Goal: Task Accomplishment & Management: Complete application form

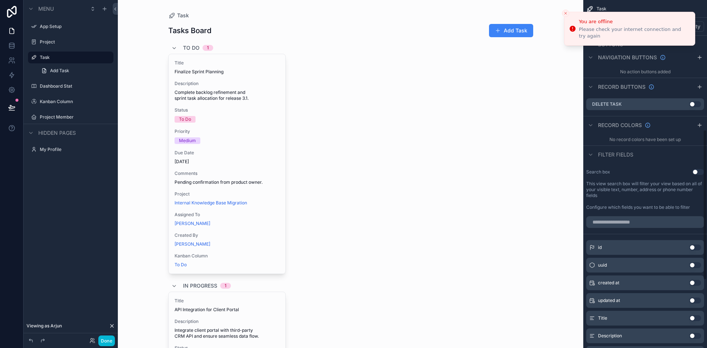
scroll to position [299, 0]
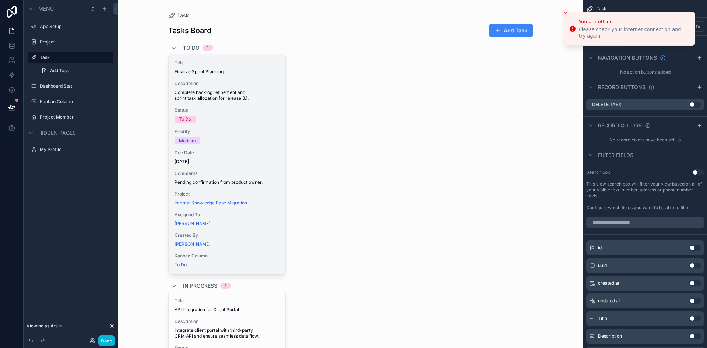
click at [246, 115] on div "Status To Do" at bounding box center [227, 114] width 105 height 15
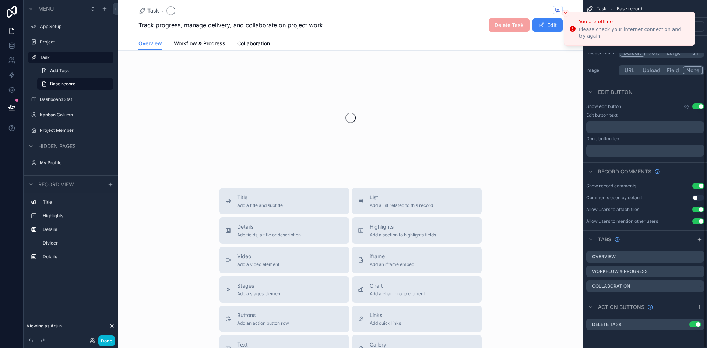
scroll to position [86, 0]
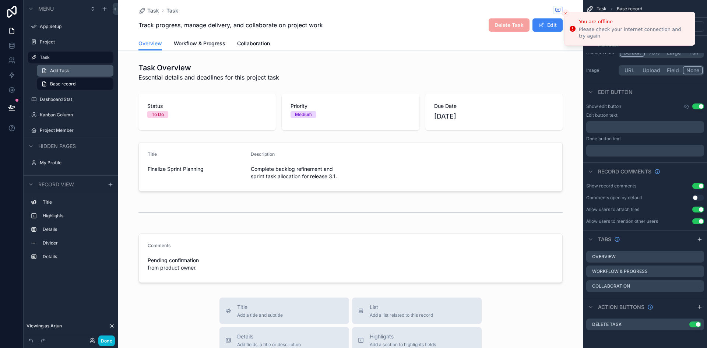
click at [56, 73] on span "Add Task" at bounding box center [59, 71] width 19 height 6
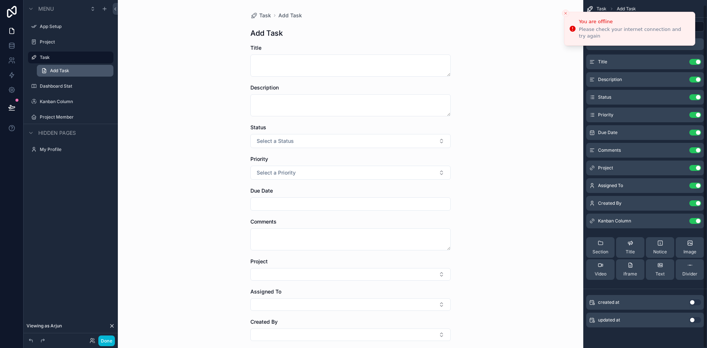
scroll to position [5, 0]
click at [77, 57] on label "Task" at bounding box center [69, 58] width 59 height 6
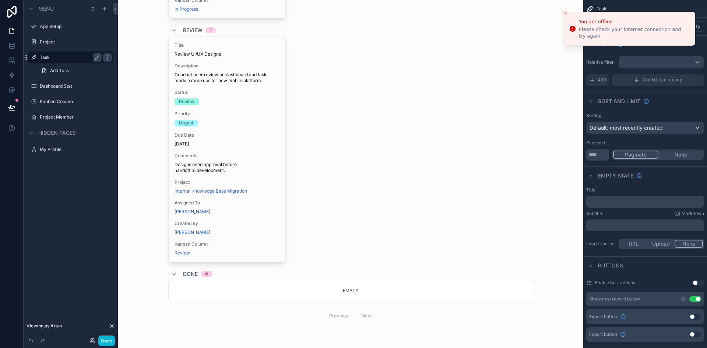
click at [477, 231] on div "Title Review UI/UX Designs Description Conduct peer review on dashboard and tas…" at bounding box center [350, 149] width 365 height 226
click at [565, 13] on icon "Close toast" at bounding box center [566, 13] width 4 height 4
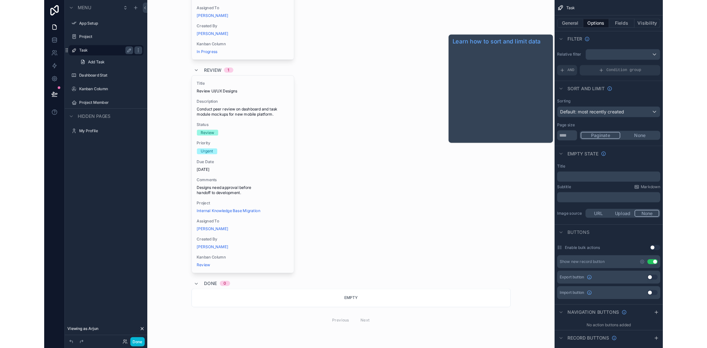
scroll to position [450, 0]
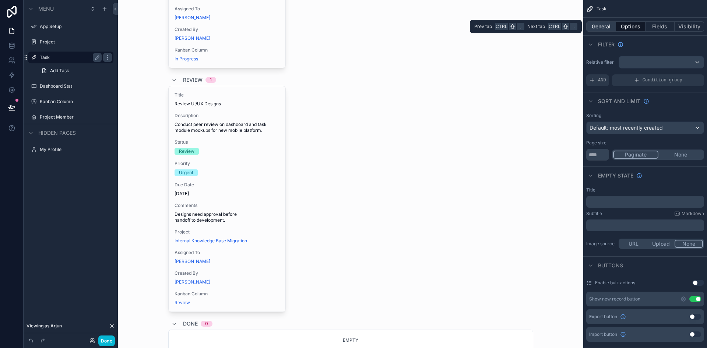
click at [605, 24] on button "General" at bounding box center [602, 26] width 30 height 10
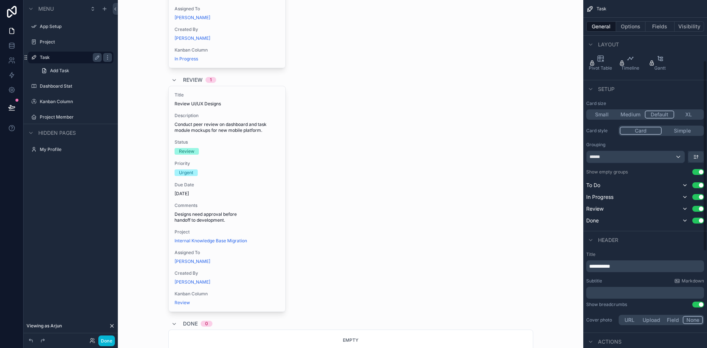
scroll to position [111, 0]
click at [654, 154] on div "******" at bounding box center [636, 157] width 98 height 12
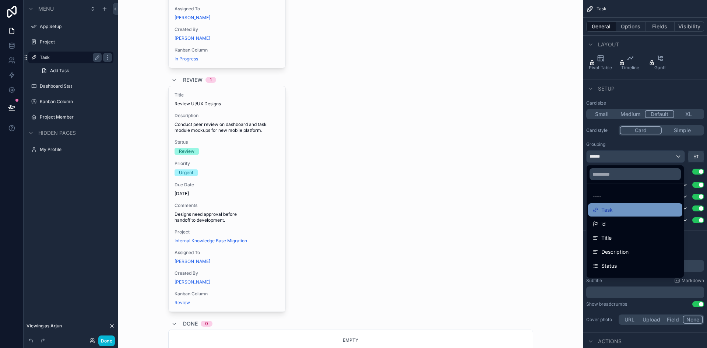
click at [627, 211] on div "Task" at bounding box center [635, 210] width 85 height 9
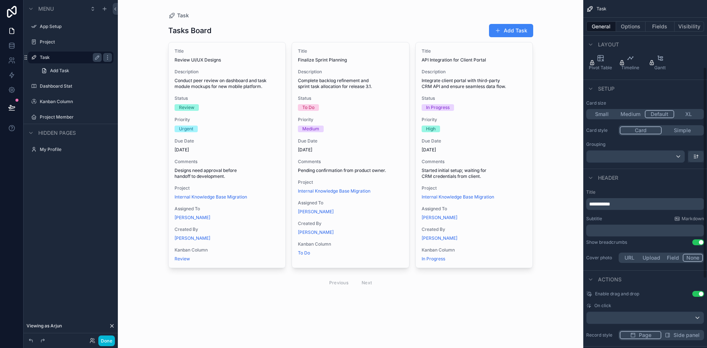
scroll to position [0, 0]
click at [624, 204] on p "**********" at bounding box center [645, 203] width 113 height 7
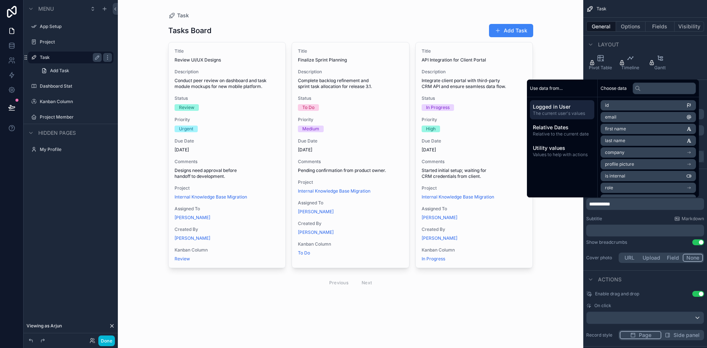
click at [559, 247] on div "Task Tasks Board Add Task Title Review UI/UX Designs Description Conduct peer r…" at bounding box center [351, 174] width 466 height 348
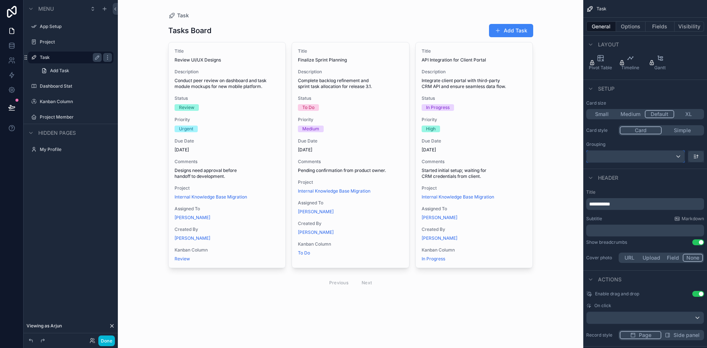
click at [631, 158] on div "scrollable content" at bounding box center [636, 157] width 98 height 12
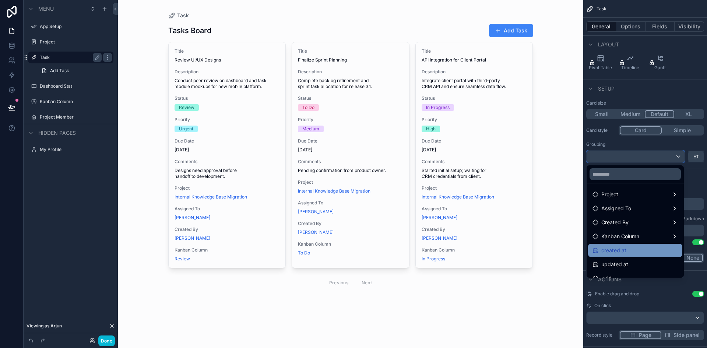
scroll to position [136, 0]
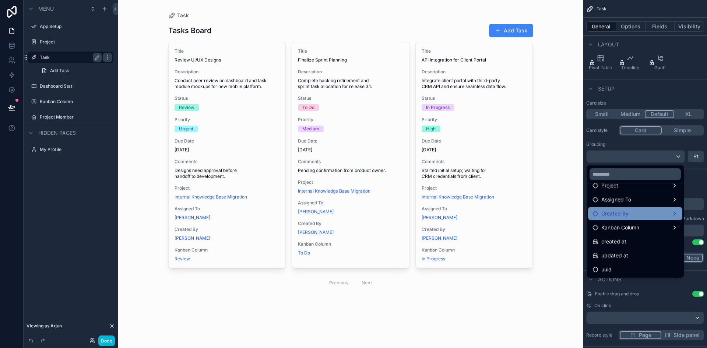
click at [634, 216] on div "Created By" at bounding box center [635, 213] width 85 height 9
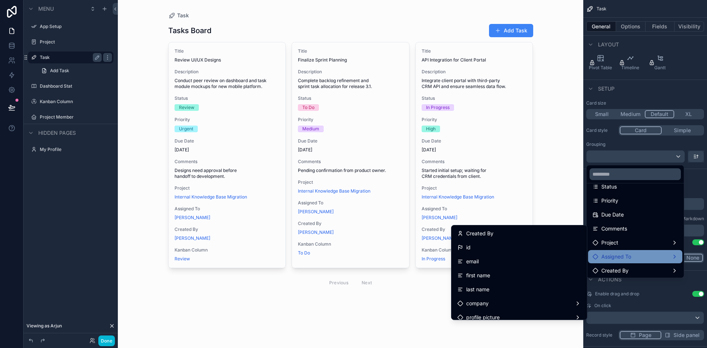
scroll to position [78, 0]
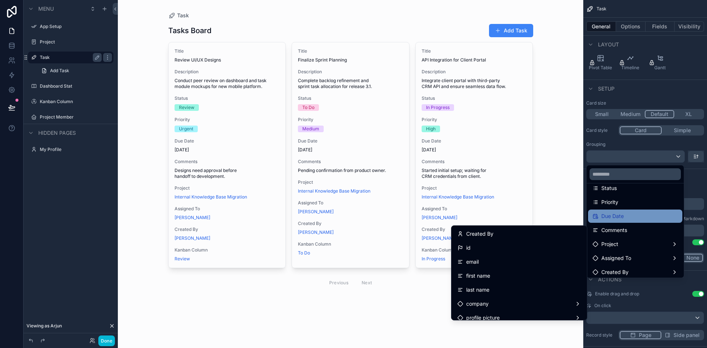
click at [632, 217] on div "Due Date" at bounding box center [635, 216] width 85 height 9
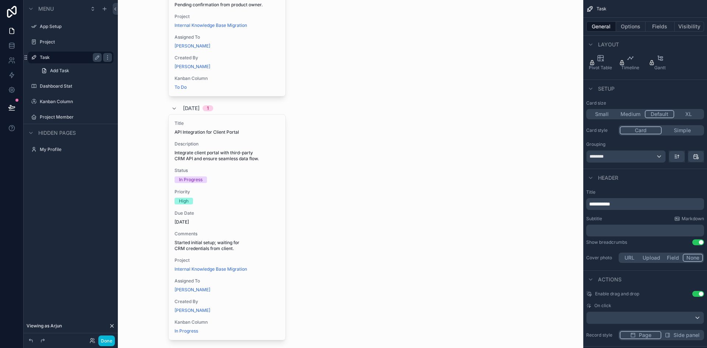
scroll to position [461, 0]
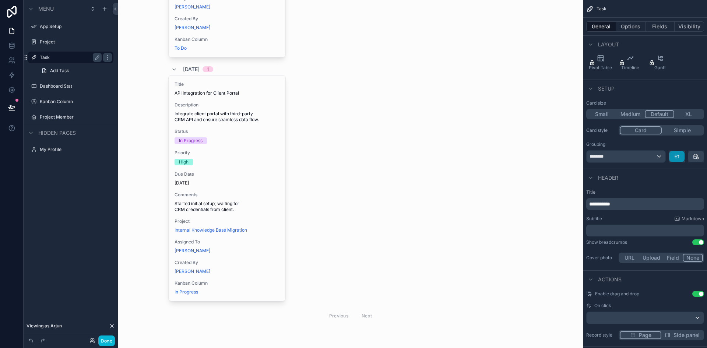
click at [677, 160] on button "scrollable content" at bounding box center [676, 156] width 15 height 11
click at [677, 160] on div "scrollable content" at bounding box center [353, 174] width 707 height 348
click at [677, 160] on button "scrollable content" at bounding box center [676, 156] width 15 height 11
click at [654, 189] on span "Newest -> Oldest" at bounding box center [657, 187] width 42 height 9
click at [677, 159] on icon "scrollable content" at bounding box center [677, 157] width 6 height 6
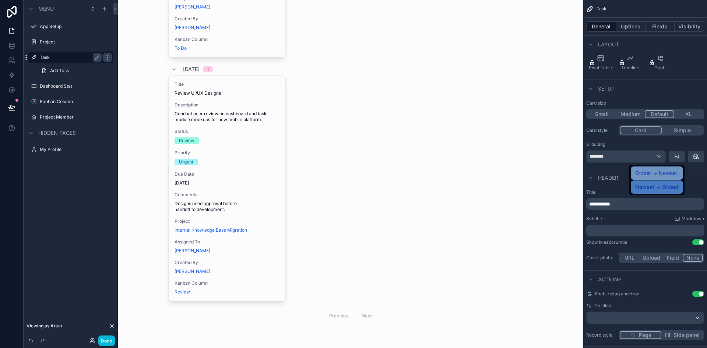
click at [666, 177] on span "Oldest -> Newest" at bounding box center [657, 173] width 42 height 9
click at [613, 156] on div "********" at bounding box center [626, 157] width 79 height 12
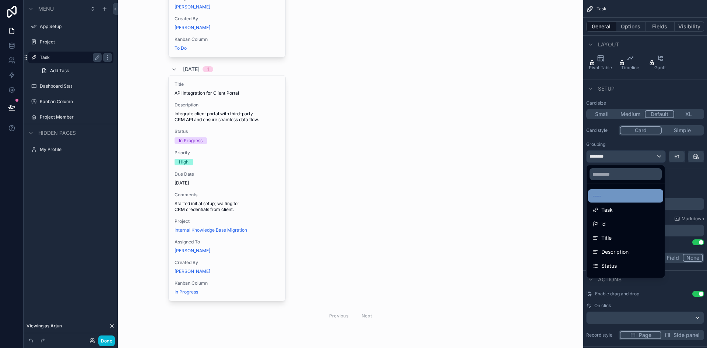
click at [612, 196] on div "----" at bounding box center [626, 196] width 66 height 9
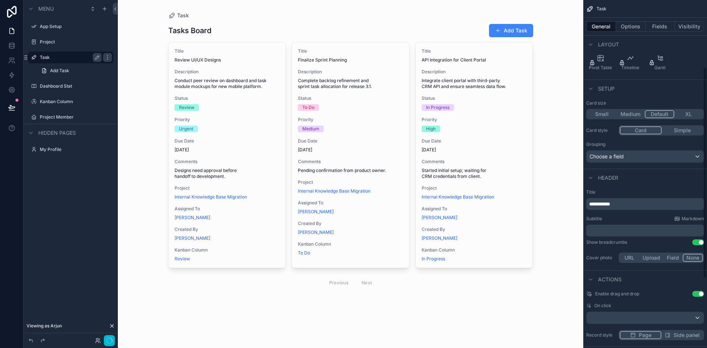
scroll to position [0, 0]
click at [660, 27] on button "Fields" at bounding box center [660, 26] width 29 height 10
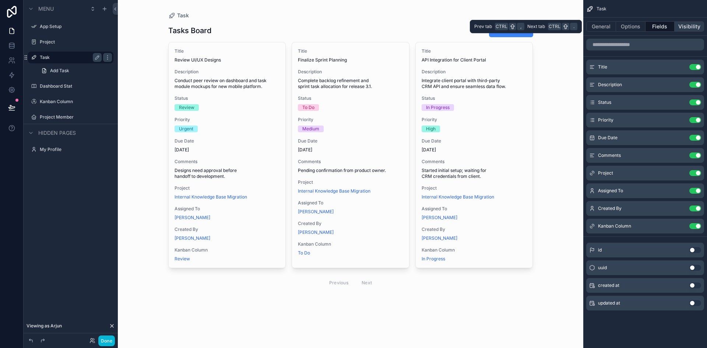
click at [687, 23] on button "Visibility" at bounding box center [689, 26] width 29 height 10
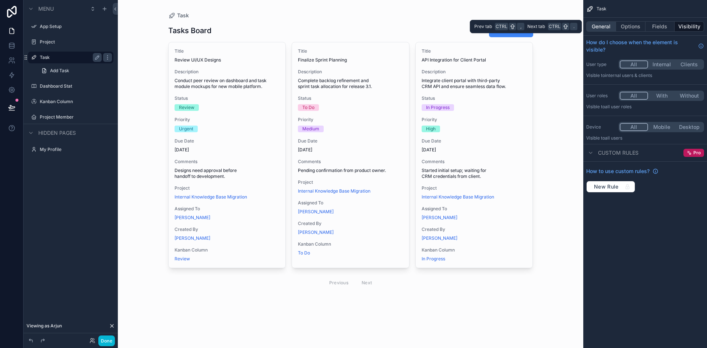
click at [610, 25] on button "General" at bounding box center [602, 26] width 30 height 10
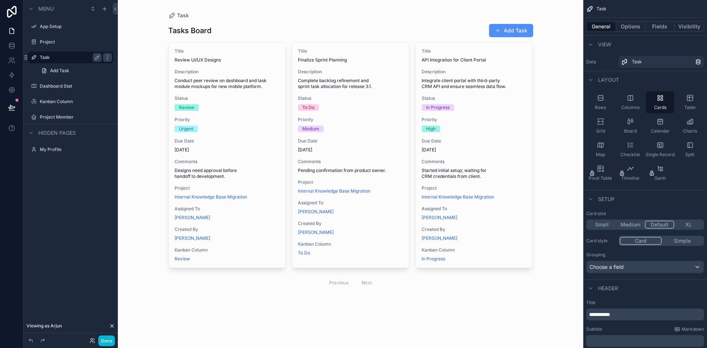
click at [517, 30] on button "Add Task" at bounding box center [511, 30] width 44 height 13
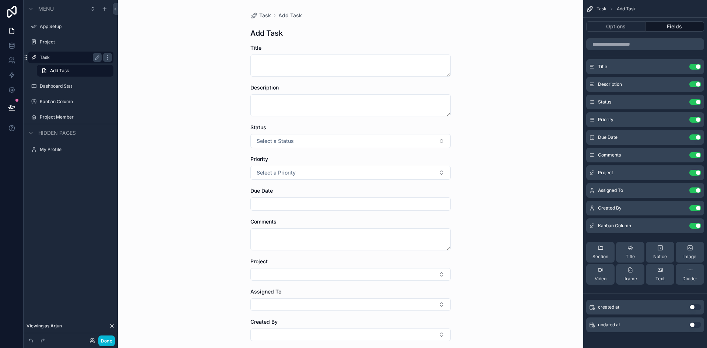
scroll to position [65, 0]
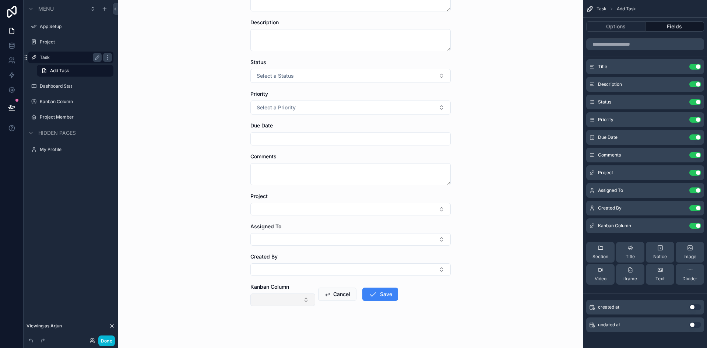
click at [297, 298] on button "Select Button" at bounding box center [283, 300] width 65 height 13
click at [213, 288] on div "Task Add Task Add Task Title Description Status Select a Status Priority Select…" at bounding box center [351, 174] width 466 height 348
click at [340, 294] on button "Cancel" at bounding box center [337, 294] width 38 height 13
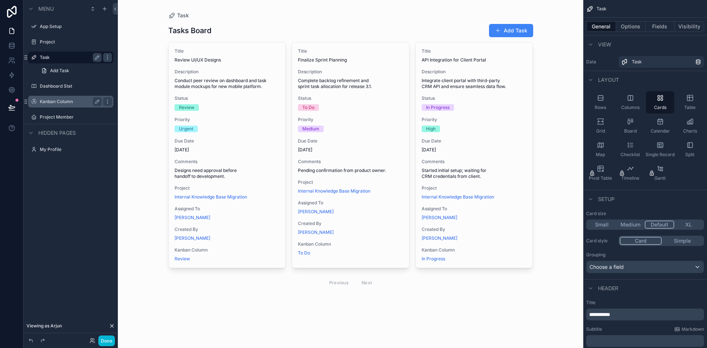
click at [75, 105] on div "Kanban Column" at bounding box center [71, 101] width 62 height 9
click at [74, 104] on label "Kanban Column" at bounding box center [69, 102] width 59 height 6
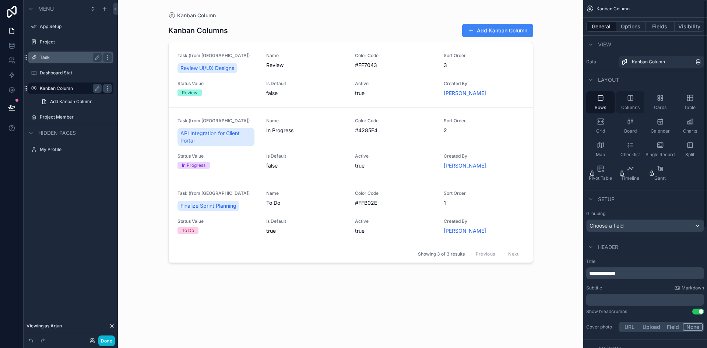
click at [635, 99] on div "Columns" at bounding box center [630, 102] width 28 height 22
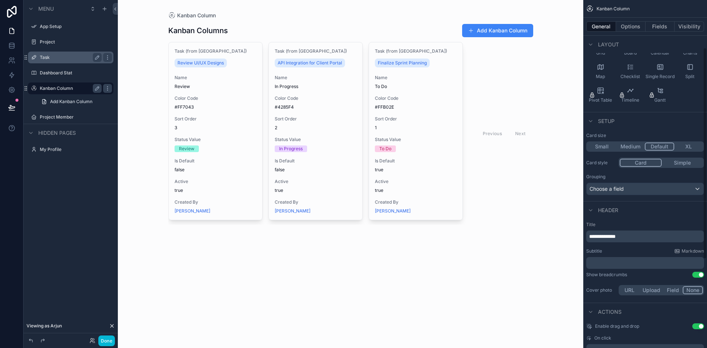
scroll to position [78, 0]
click at [647, 190] on div "Choose a field" at bounding box center [645, 189] width 117 height 12
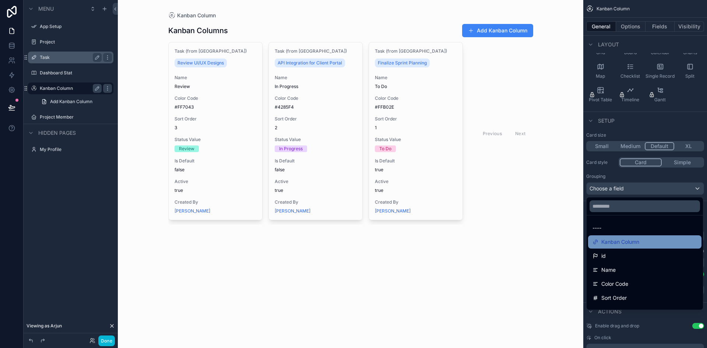
click at [631, 245] on span "Kanban Column" at bounding box center [621, 242] width 38 height 9
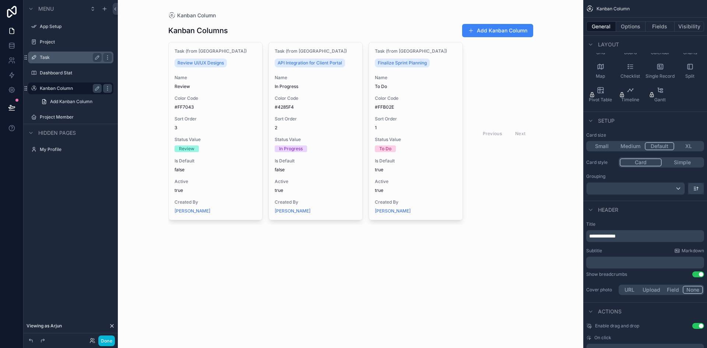
click at [616, 237] on span "**********" at bounding box center [602, 236] width 27 height 5
click at [618, 255] on div "Subtitle Markdown ﻿" at bounding box center [646, 258] width 118 height 21
click at [633, 183] on div "scrollable content" at bounding box center [636, 189] width 98 height 12
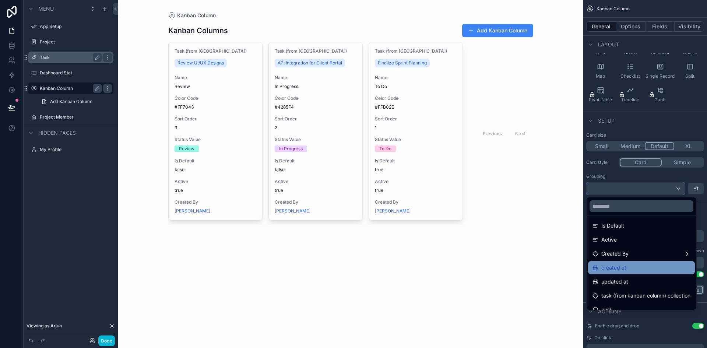
scroll to position [108, 0]
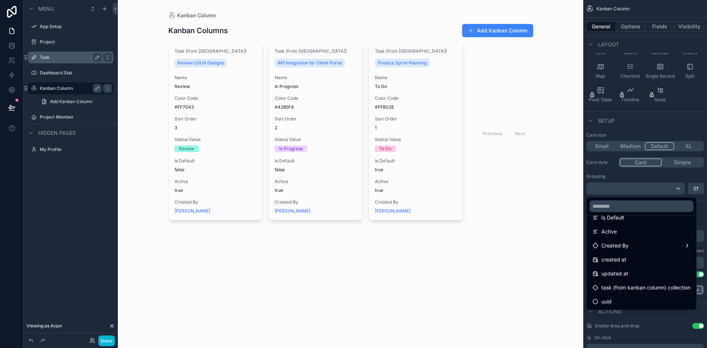
click at [524, 291] on div "Kanban Column Kanban Columns Add Kanban Column Task (from Kanban Column) Review…" at bounding box center [351, 174] width 466 height 348
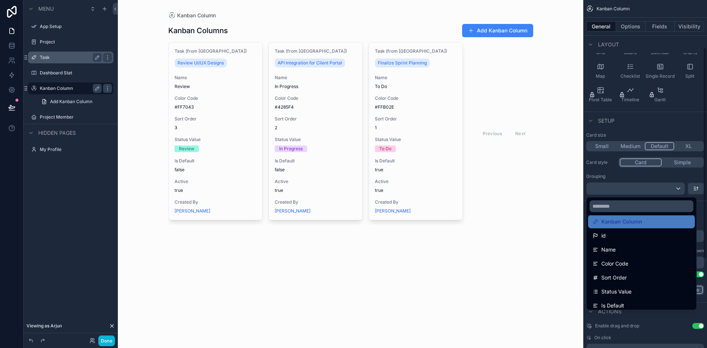
scroll to position [0, 0]
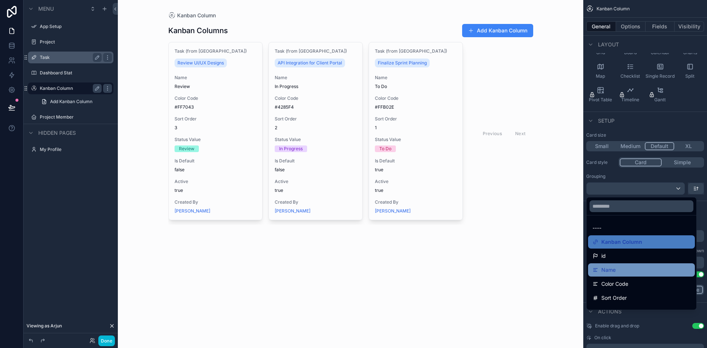
click at [626, 266] on div "Name" at bounding box center [642, 270] width 98 height 9
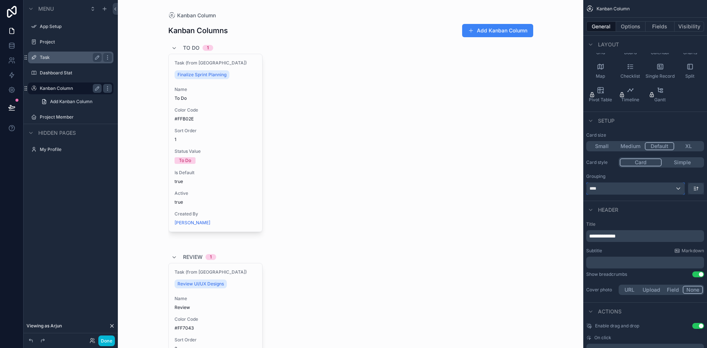
click at [629, 189] on div "****" at bounding box center [636, 189] width 98 height 12
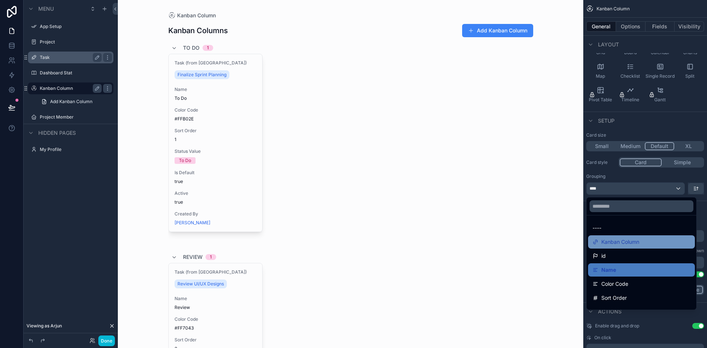
click at [633, 242] on span "Kanban Column" at bounding box center [621, 242] width 38 height 9
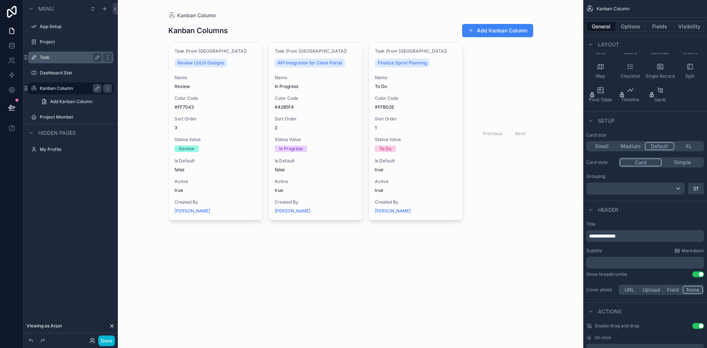
click at [75, 57] on label "Task" at bounding box center [69, 58] width 59 height 6
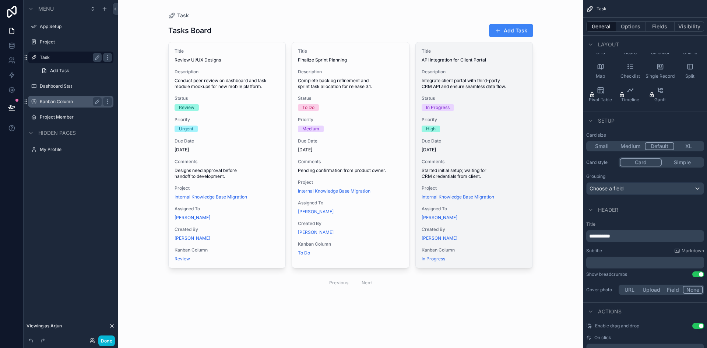
click at [494, 236] on div "[PERSON_NAME]" at bounding box center [474, 238] width 105 height 6
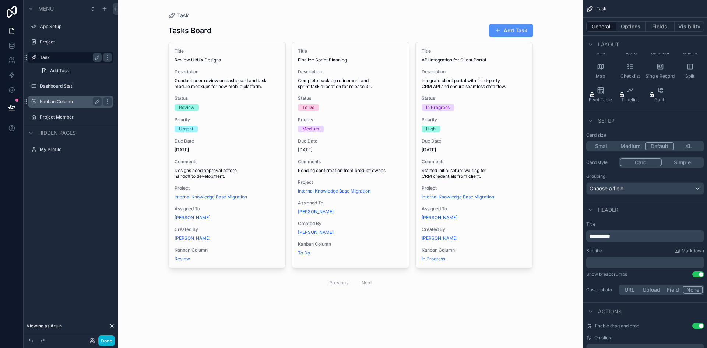
click at [521, 30] on button "Add Task" at bounding box center [511, 30] width 44 height 13
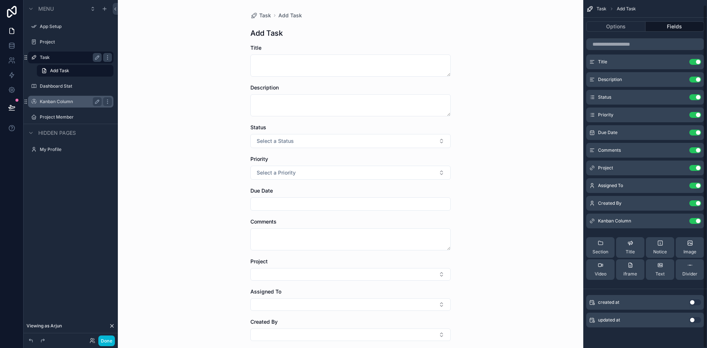
scroll to position [5, 0]
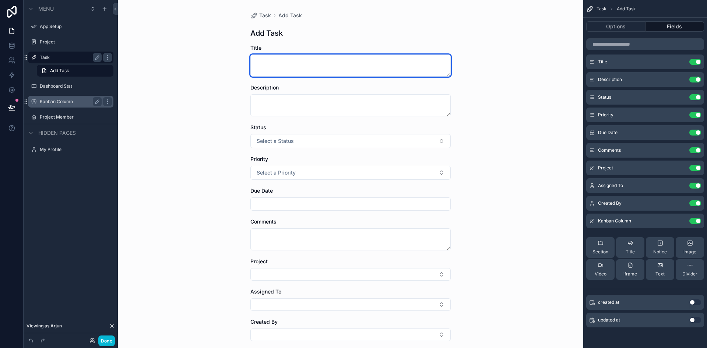
click at [304, 71] on textarea "scrollable content" at bounding box center [351, 66] width 200 height 22
type textarea "******"
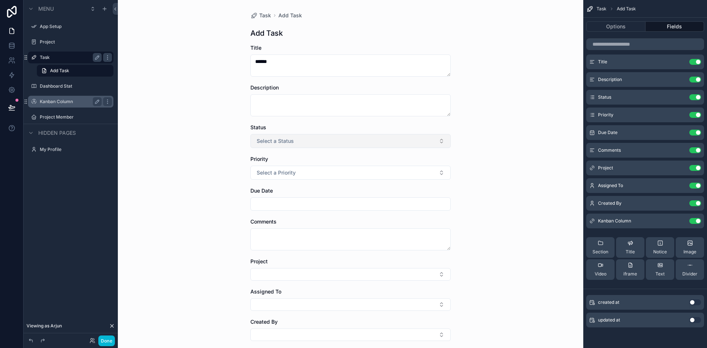
click at [341, 142] on button "Select a Status" at bounding box center [351, 141] width 200 height 14
click at [309, 183] on div "In Progress" at bounding box center [348, 181] width 197 height 11
click at [345, 178] on button "Select a Priority" at bounding box center [351, 173] width 200 height 14
click at [293, 224] on div "High" at bounding box center [348, 224] width 197 height 11
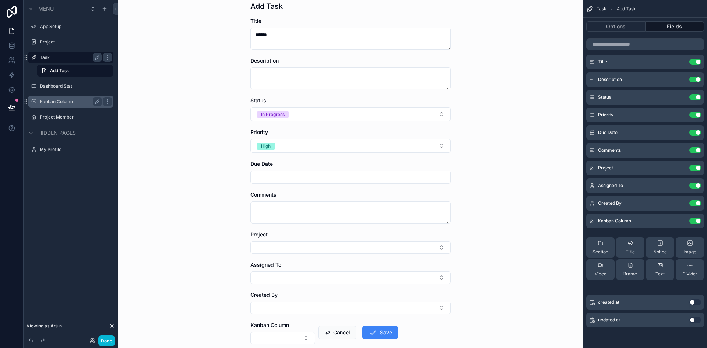
scroll to position [65, 0]
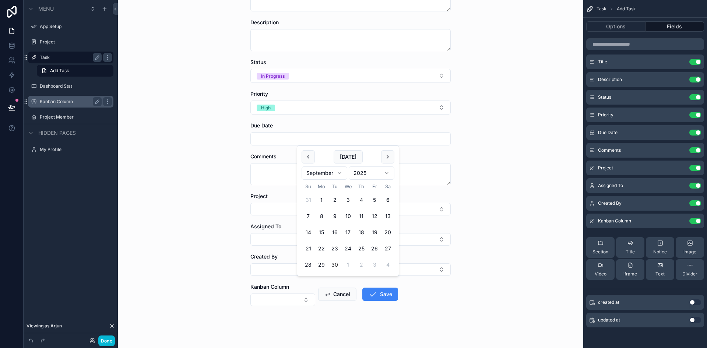
click at [338, 142] on input "scrollable content" at bounding box center [351, 139] width 200 height 10
click at [336, 218] on button "9" at bounding box center [334, 216] width 13 height 13
type input "********"
click at [465, 209] on div "Task Add Task Add Task Title ****** Description Status In Progress Priority Hig…" at bounding box center [351, 109] width 466 height 348
click at [379, 295] on button "Save" at bounding box center [381, 294] width 36 height 13
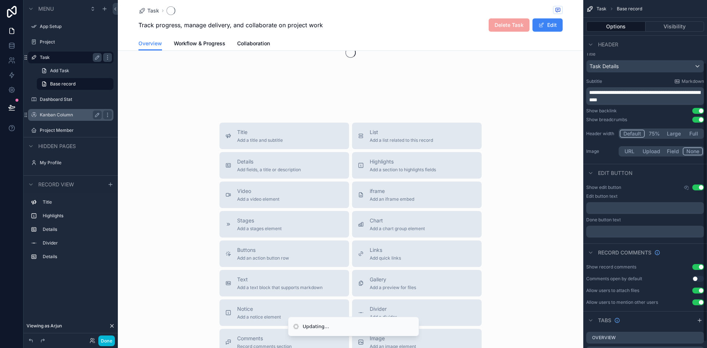
scroll to position [78, 0]
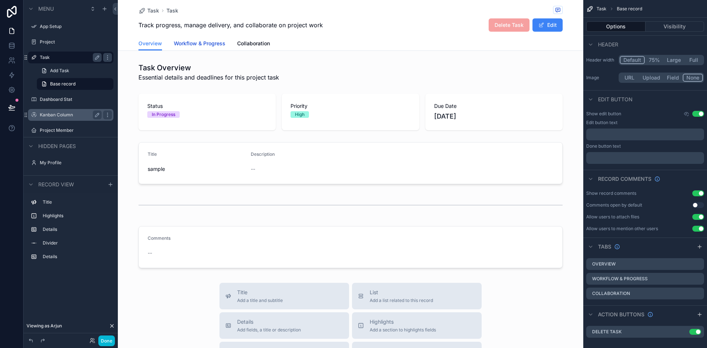
click at [202, 50] on link "Workflow & Progress" at bounding box center [200, 44] width 52 height 15
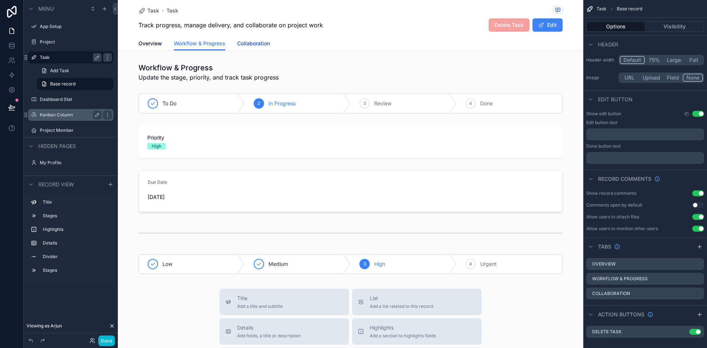
click at [253, 41] on span "Collaboration" at bounding box center [253, 43] width 33 height 7
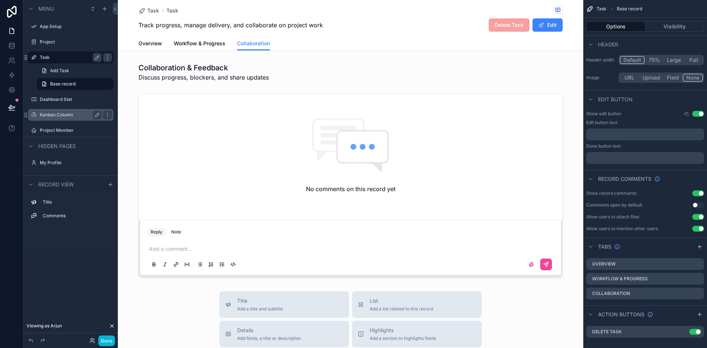
click at [51, 59] on label "Task" at bounding box center [69, 58] width 59 height 6
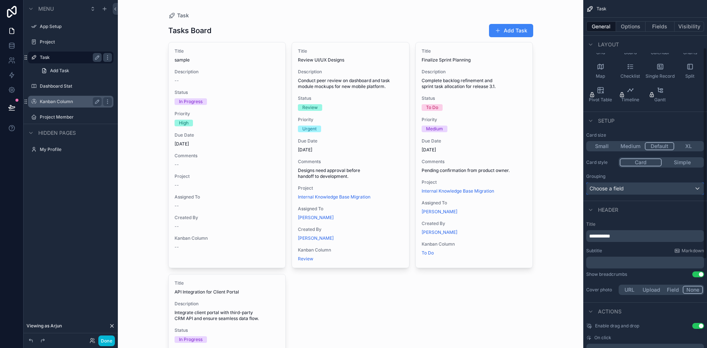
click at [640, 188] on div "Choose a field" at bounding box center [645, 189] width 117 height 12
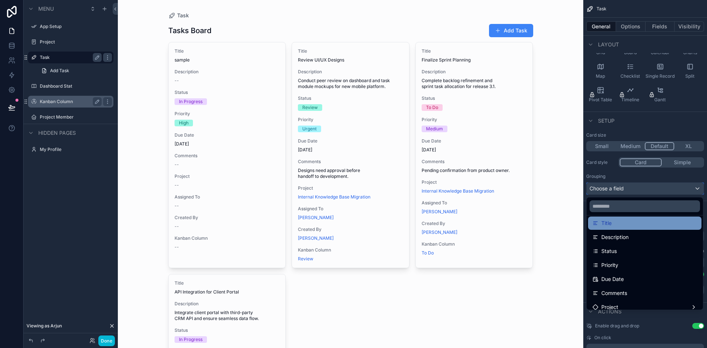
scroll to position [47, 0]
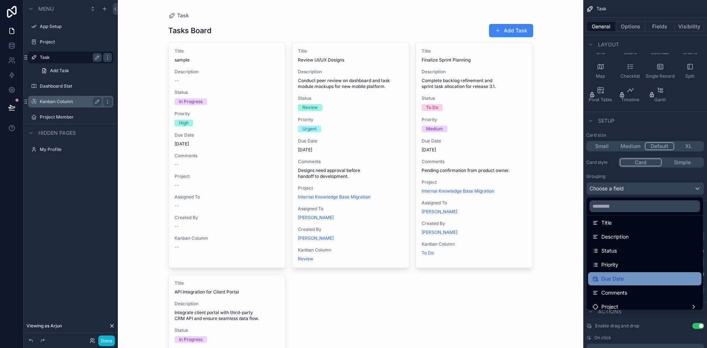
click at [633, 276] on div "Due Date" at bounding box center [645, 278] width 105 height 9
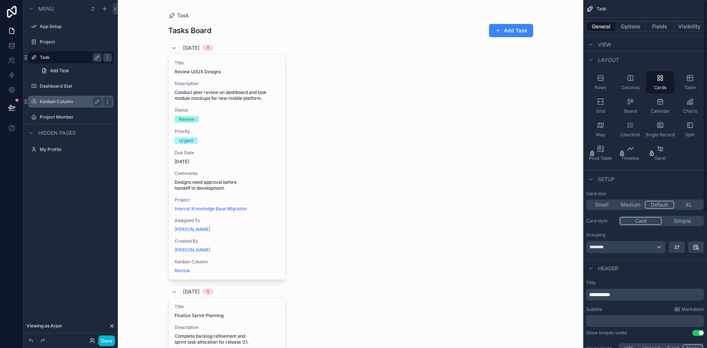
scroll to position [0, 0]
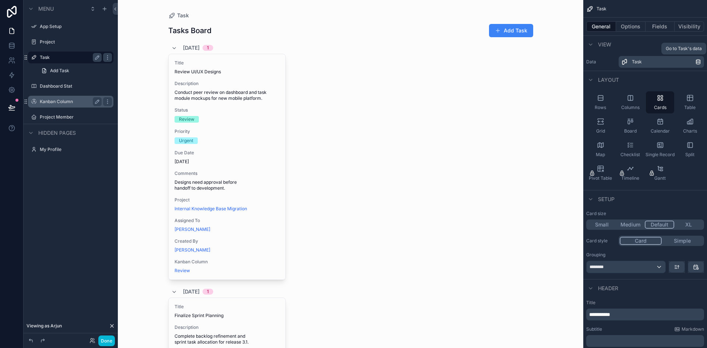
click at [665, 63] on div "Task" at bounding box center [663, 62] width 63 height 6
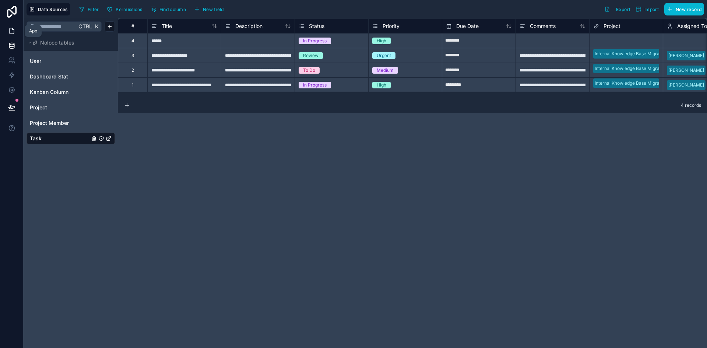
click at [10, 30] on icon at bounding box center [11, 30] width 7 height 7
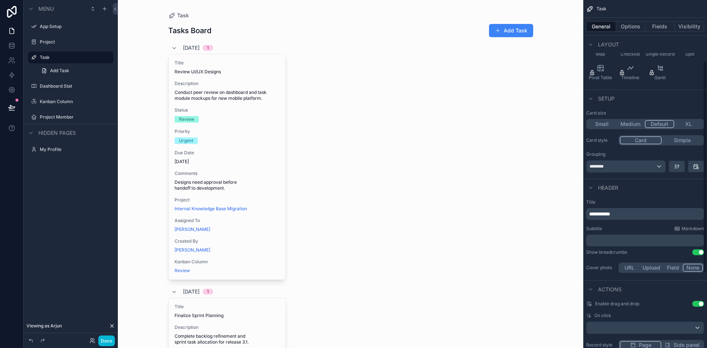
scroll to position [101, 0]
click at [592, 186] on icon "scrollable content" at bounding box center [591, 188] width 6 height 6
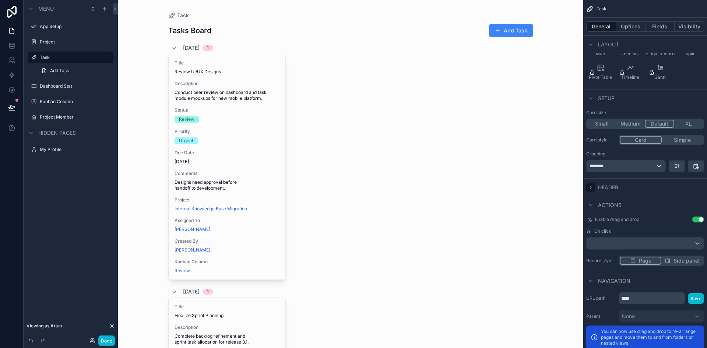
click at [592, 187] on icon "scrollable content" at bounding box center [591, 188] width 6 height 6
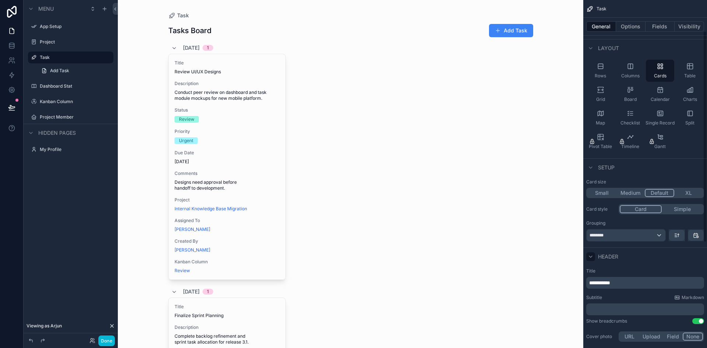
scroll to position [30, 0]
click at [613, 233] on div "********" at bounding box center [626, 237] width 79 height 12
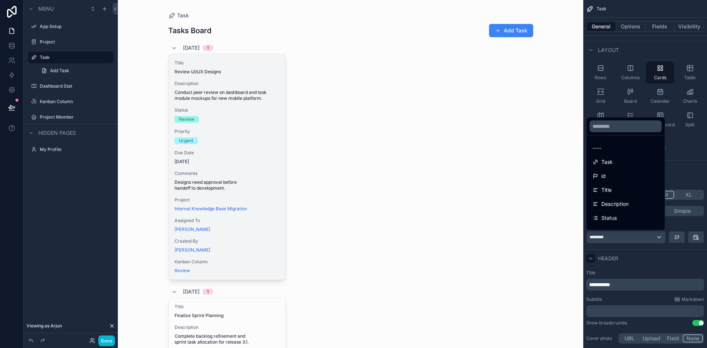
click at [226, 165] on div "Title Review UI/UX Designs Description Conduct peer review on dashboard and tas…" at bounding box center [227, 166] width 117 height 225
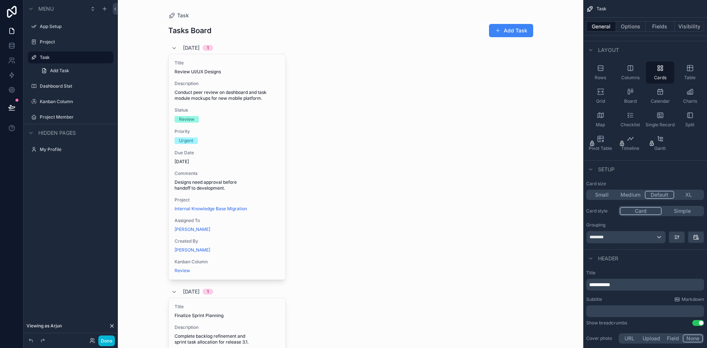
click at [676, 211] on button "Simple" at bounding box center [682, 211] width 41 height 8
click at [651, 211] on button "Card" at bounding box center [640, 211] width 41 height 8
click at [62, 31] on div "App Setup" at bounding box center [70, 27] width 83 height 12
click at [61, 28] on label "App Setup" at bounding box center [69, 27] width 59 height 6
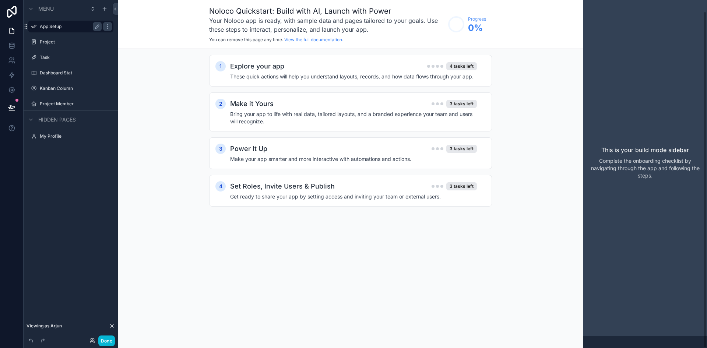
scroll to position [12, 0]
click at [316, 68] on div "Explore your app 4 tasks left" at bounding box center [353, 66] width 247 height 10
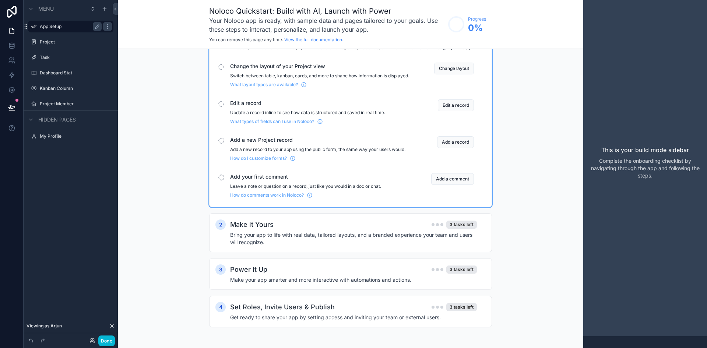
scroll to position [35, 0]
click at [50, 39] on label "Project" at bounding box center [69, 42] width 59 height 6
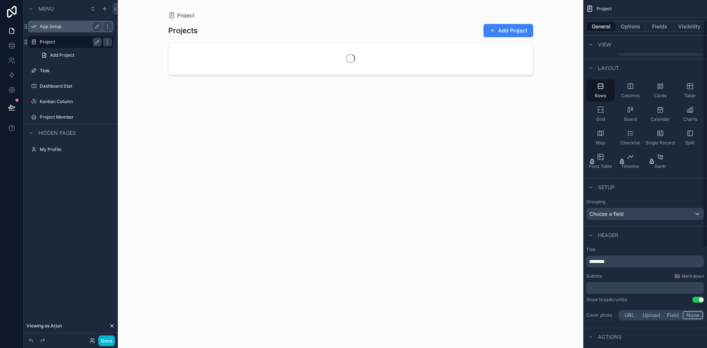
scroll to position [30, 0]
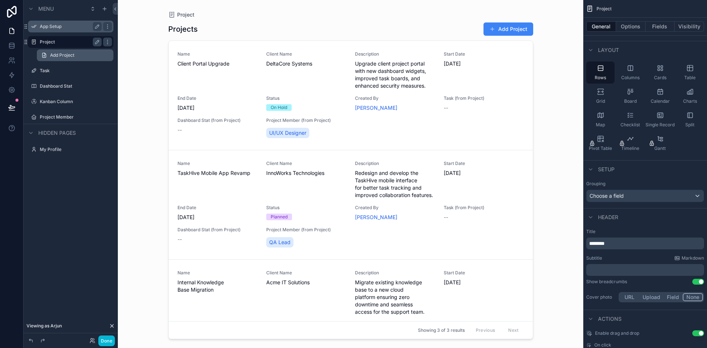
click at [66, 57] on span "Add Project" at bounding box center [62, 55] width 24 height 6
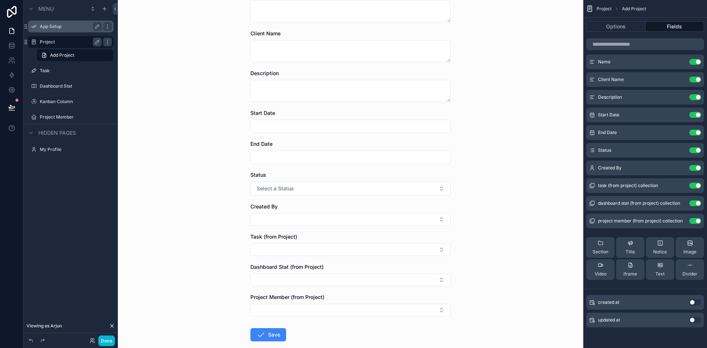
scroll to position [95, 0]
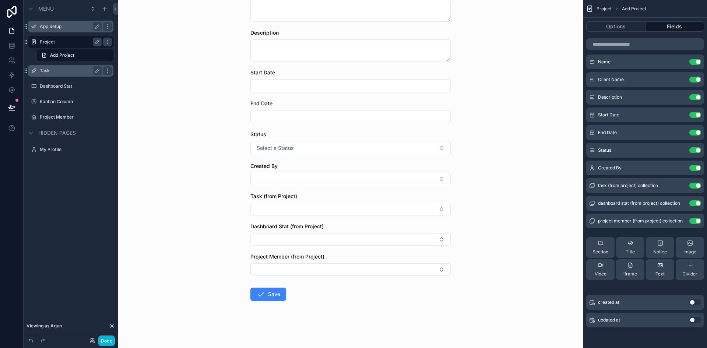
click at [58, 71] on label "Task" at bounding box center [69, 71] width 59 height 6
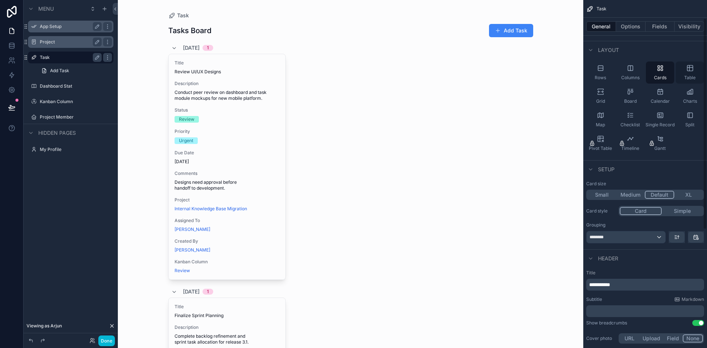
click at [699, 73] on div "Table" at bounding box center [690, 73] width 28 height 22
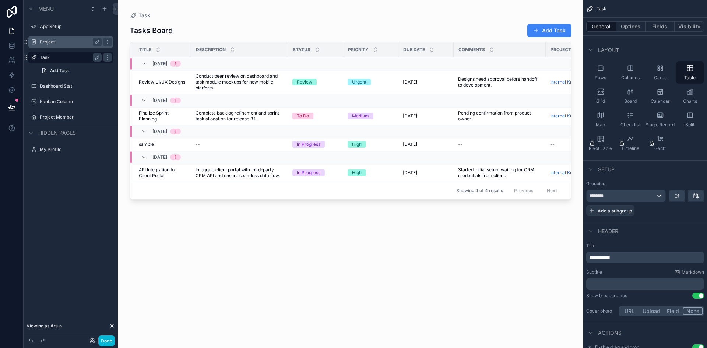
click at [270, 51] on div "Description" at bounding box center [240, 50] width 96 height 14
click at [450, 222] on div "Tasks Board Add Task Title Description Status Priority Due Date Comments Projec…" at bounding box center [351, 179] width 442 height 320
click at [540, 32] on button "Add Task" at bounding box center [550, 30] width 44 height 13
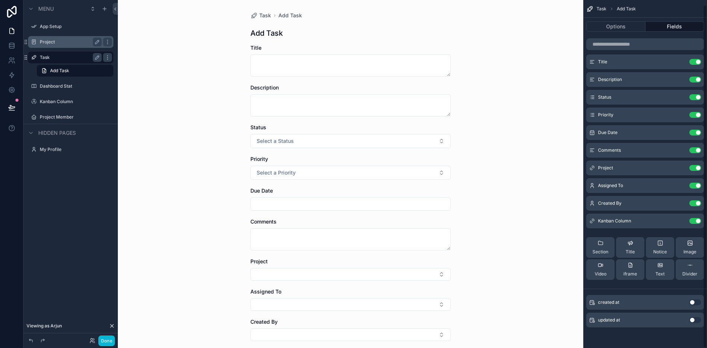
scroll to position [5, 0]
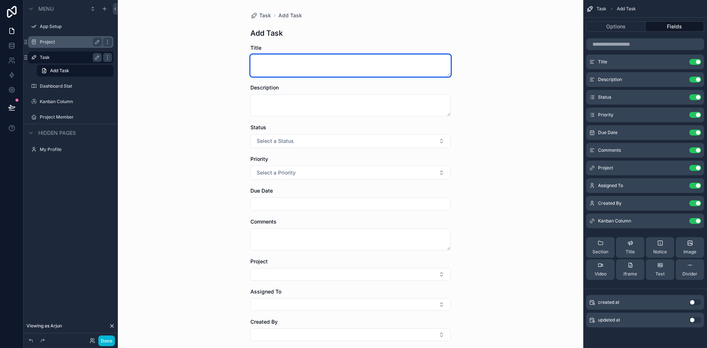
click at [356, 68] on textarea "scrollable content" at bounding box center [351, 66] width 200 height 22
type textarea "********"
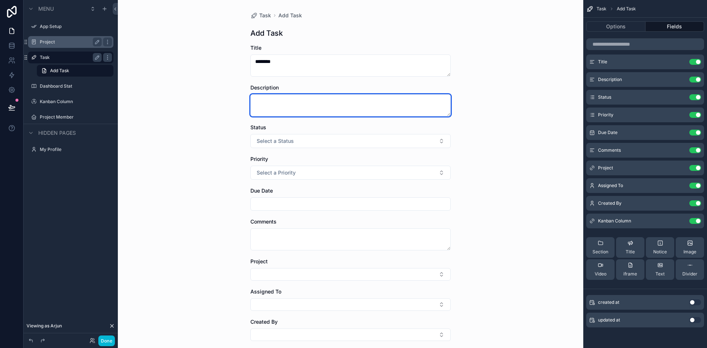
click at [324, 104] on textarea "scrollable content" at bounding box center [351, 105] width 200 height 22
type textarea "***"
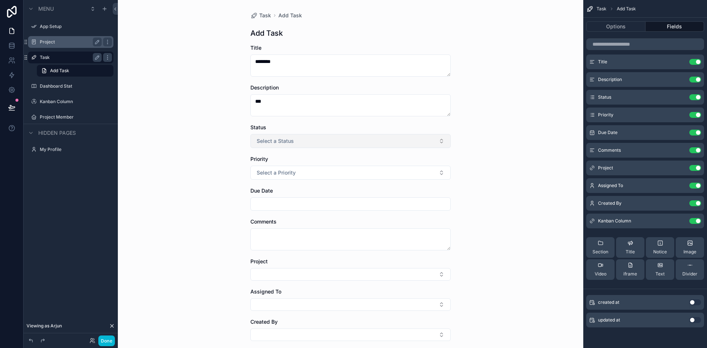
click at [291, 140] on button "Select a Status" at bounding box center [351, 141] width 200 height 14
click at [281, 170] on div "To Do" at bounding box center [348, 170] width 197 height 11
click at [295, 172] on button "Select a Priority" at bounding box center [351, 173] width 200 height 14
click at [290, 224] on div "High" at bounding box center [348, 224] width 197 height 11
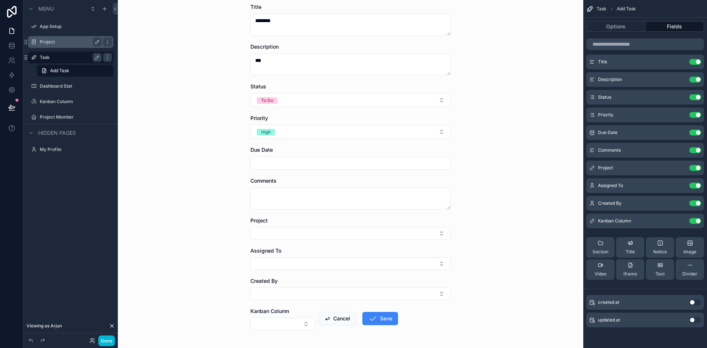
scroll to position [65, 0]
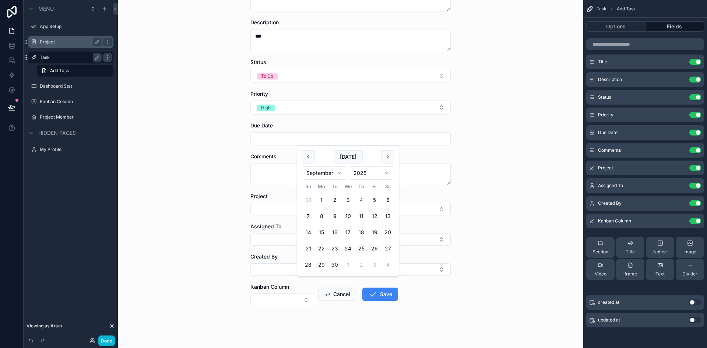
click at [338, 142] on input "scrollable content" at bounding box center [351, 139] width 200 height 10
click at [333, 215] on button "9" at bounding box center [334, 216] width 13 height 13
type input "********"
click at [461, 288] on div "Task Add Task Add Task Title ******** Description *** Status To Do Priority Hig…" at bounding box center [351, 174] width 466 height 348
click at [383, 296] on button "Save" at bounding box center [381, 294] width 36 height 13
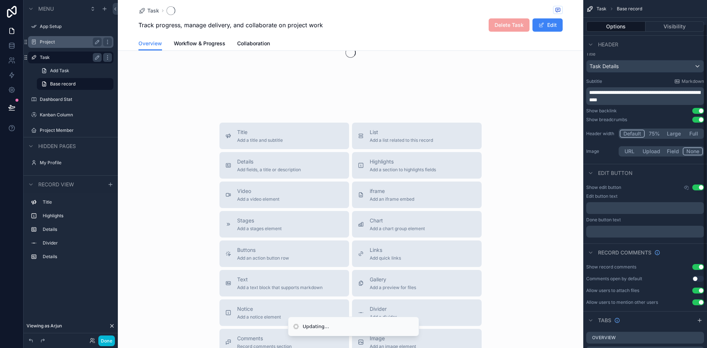
scroll to position [30, 0]
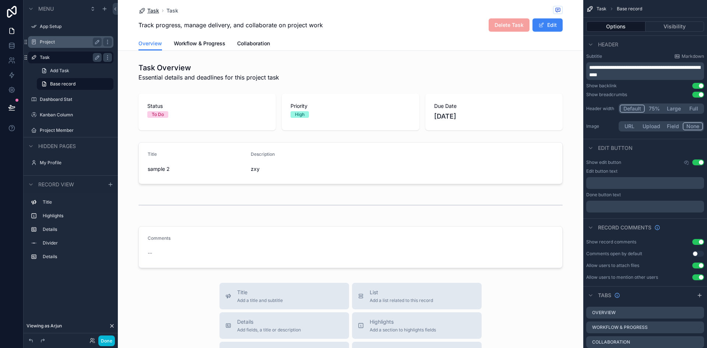
click at [147, 11] on span "Task" at bounding box center [153, 10] width 12 height 7
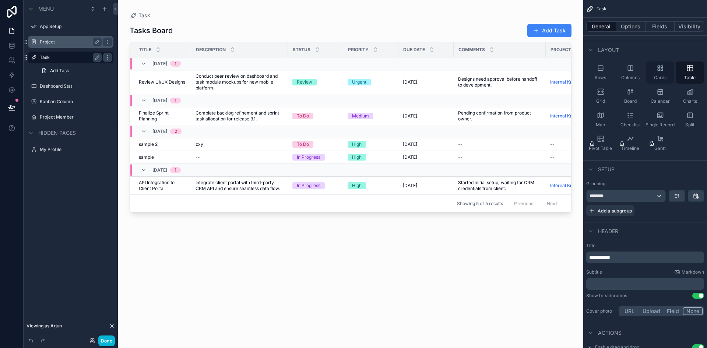
click at [655, 77] on span "Cards" at bounding box center [660, 78] width 13 height 6
